Goal: Download file/media

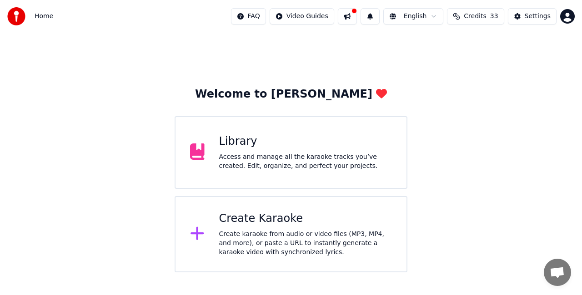
click at [304, 145] on div "Library" at bounding box center [305, 142] width 173 height 15
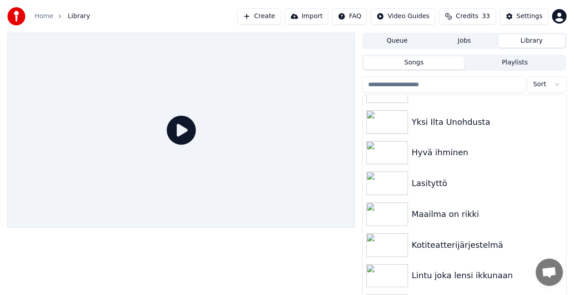
scroll to position [145, 0]
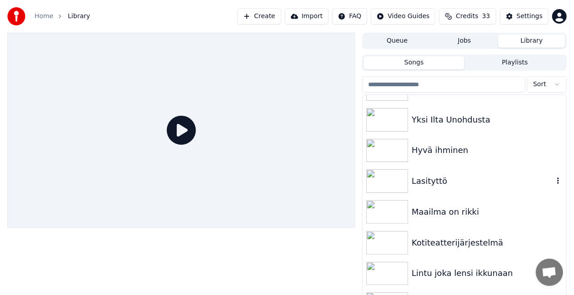
click at [448, 191] on div "Lasityttö" at bounding box center [465, 181] width 204 height 31
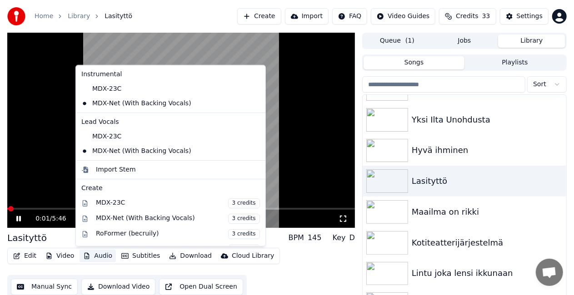
click at [101, 256] on button "Audio" at bounding box center [98, 256] width 36 height 13
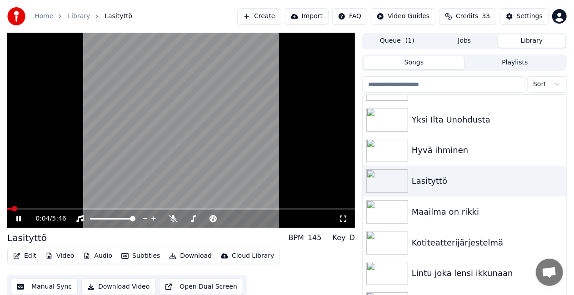
click at [68, 146] on video at bounding box center [181, 130] width 348 height 195
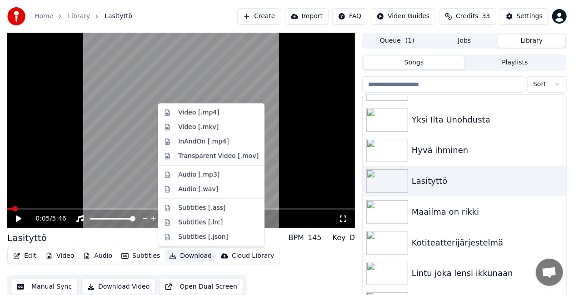
click at [195, 257] on button "Download" at bounding box center [190, 256] width 50 height 13
click at [207, 121] on div "Video [.mkv]" at bounding box center [211, 127] width 102 height 15
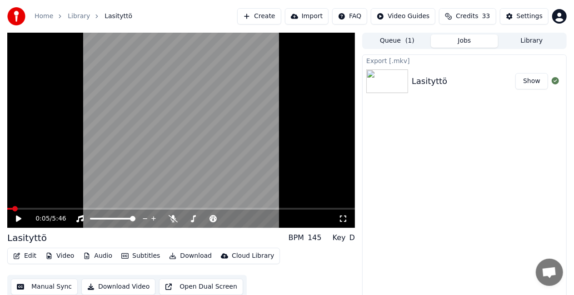
click at [537, 77] on button "Show" at bounding box center [531, 81] width 33 height 16
